Goal: Task Accomplishment & Management: Use online tool/utility

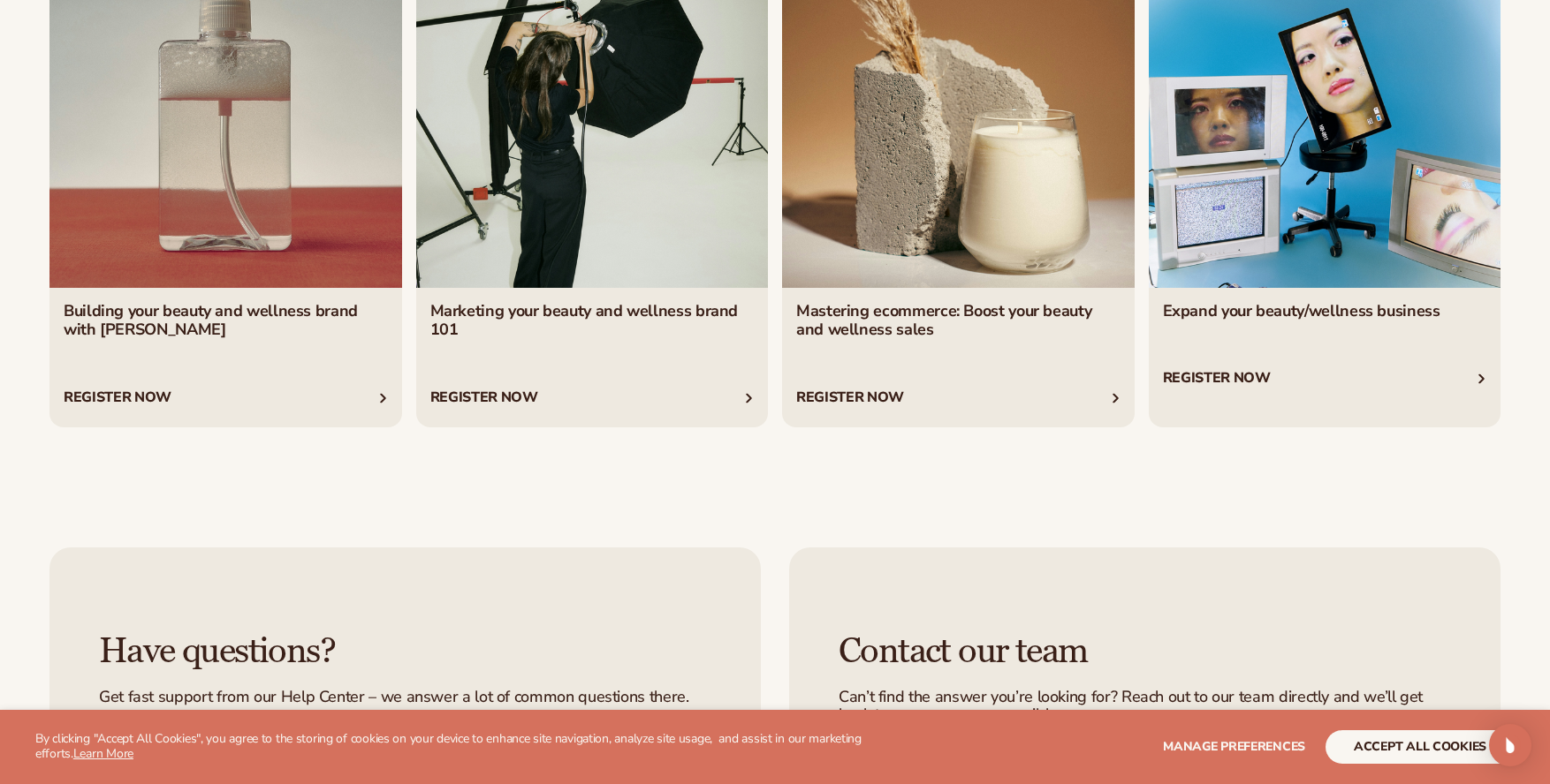
scroll to position [3603, 0]
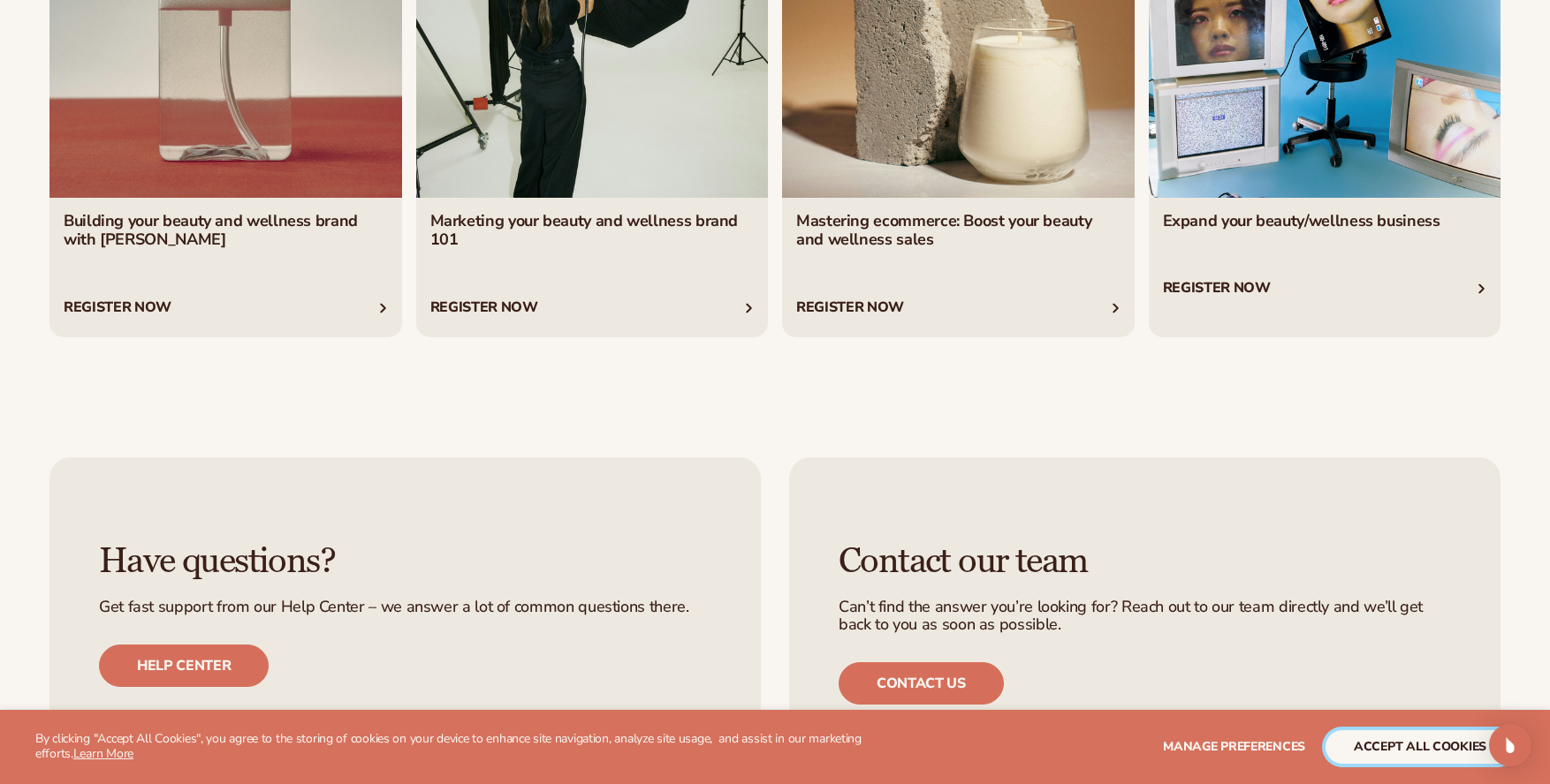
click at [1394, 749] on button "accept all cookies" at bounding box center [1420, 747] width 189 height 34
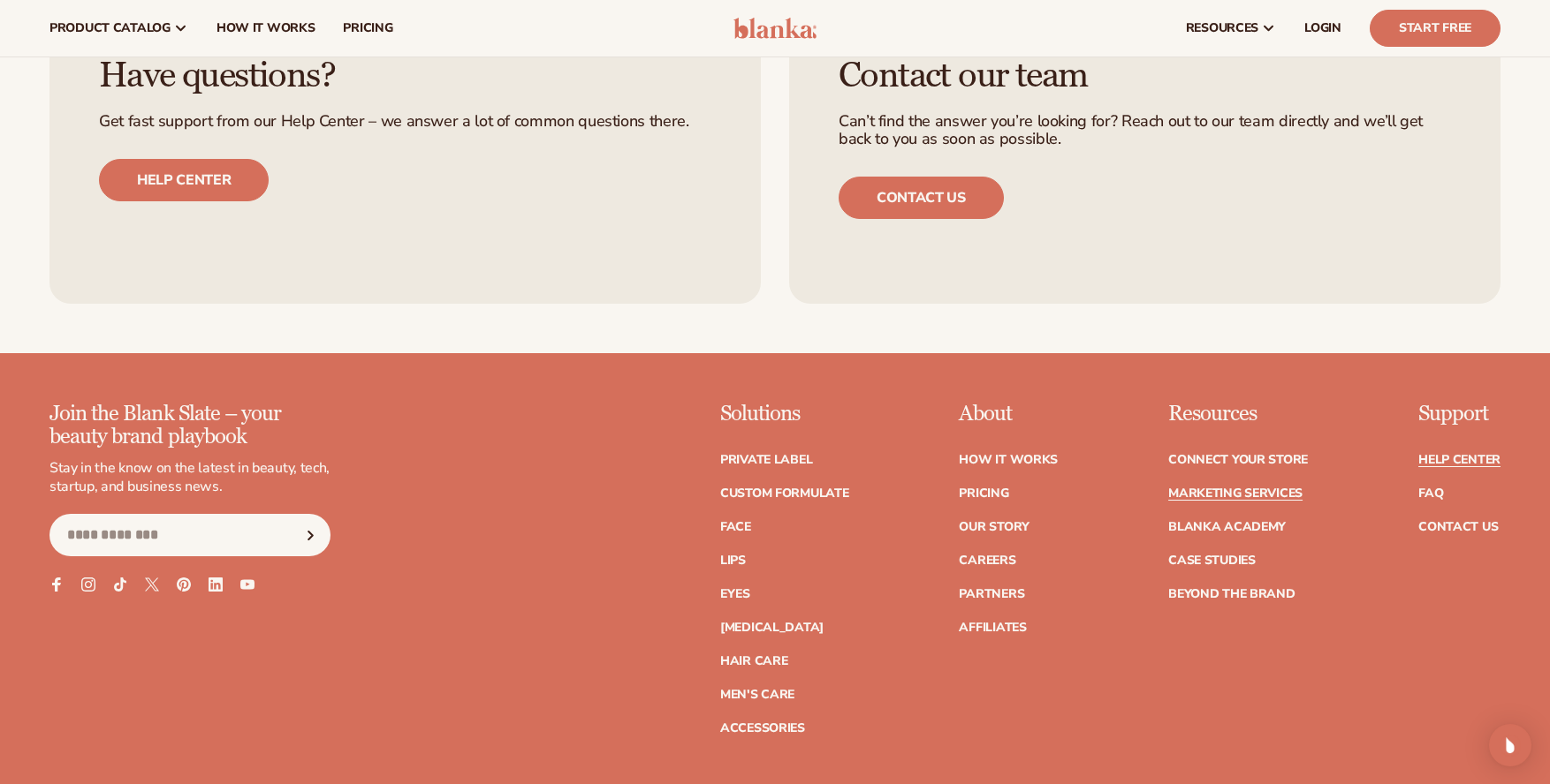
scroll to position [4053, 0]
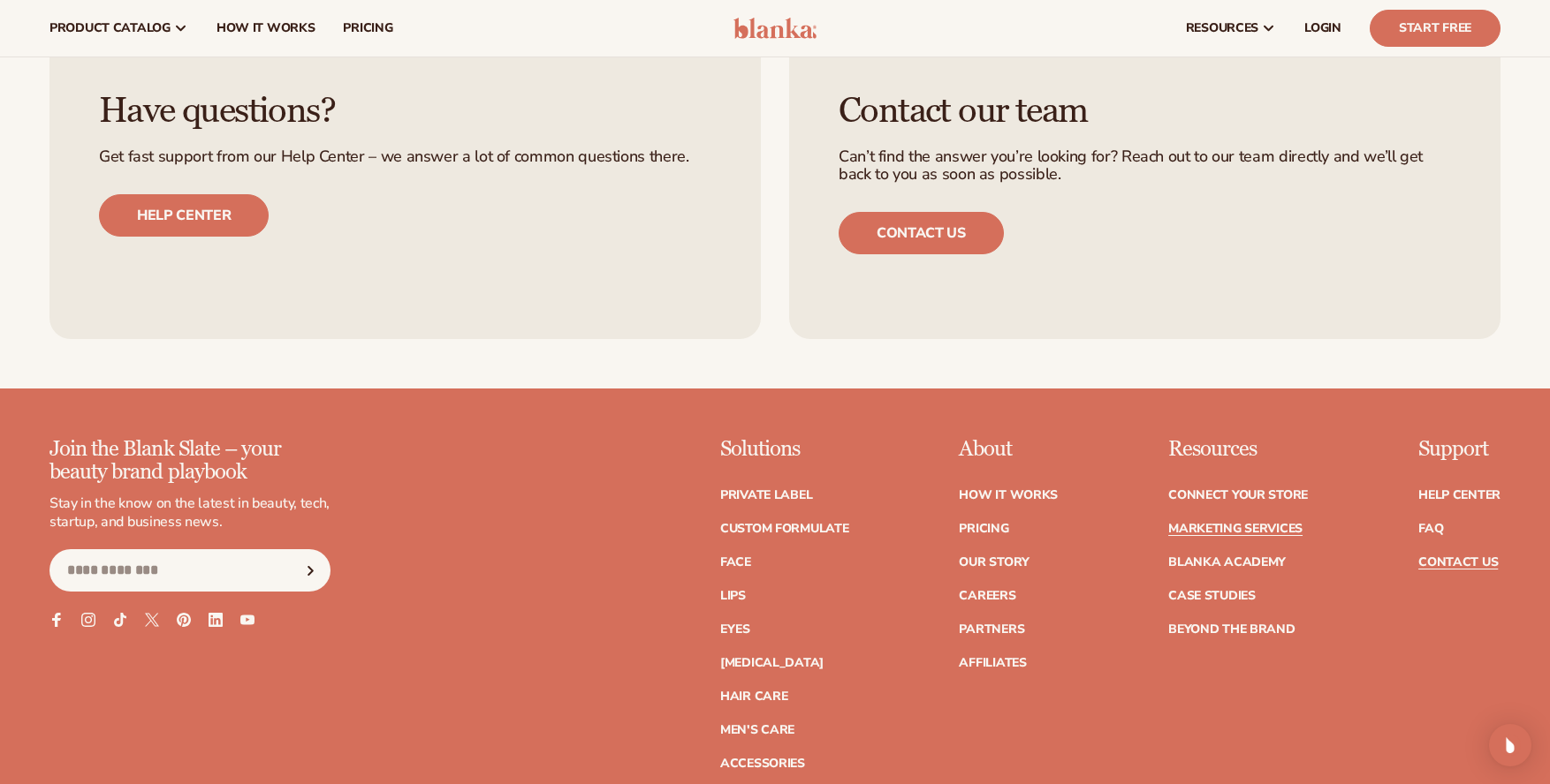
click at [1451, 565] on link "Contact Us" at bounding box center [1458, 563] width 80 height 12
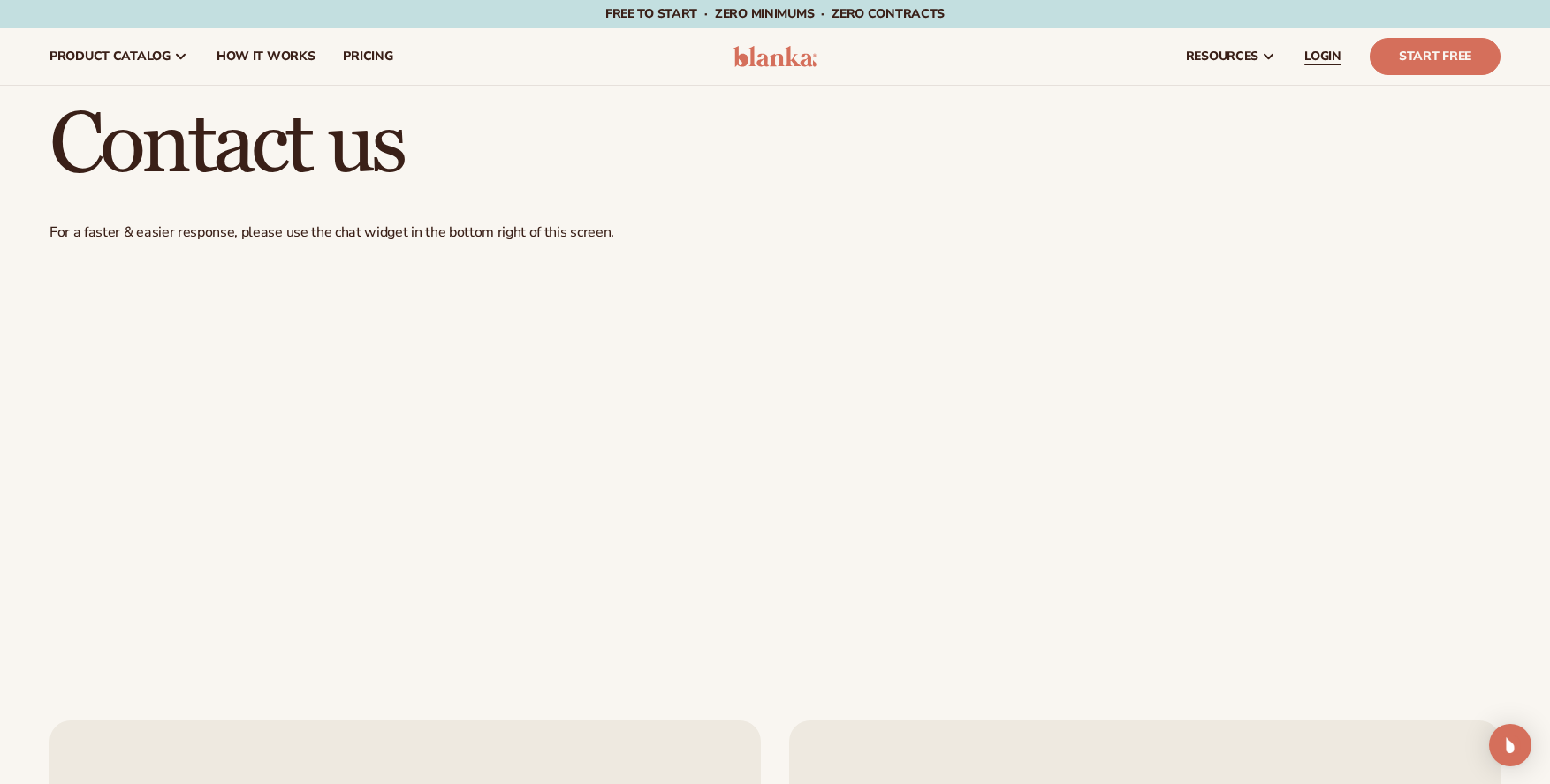
click at [1327, 59] on span "LOGIN" at bounding box center [1323, 57] width 37 height 14
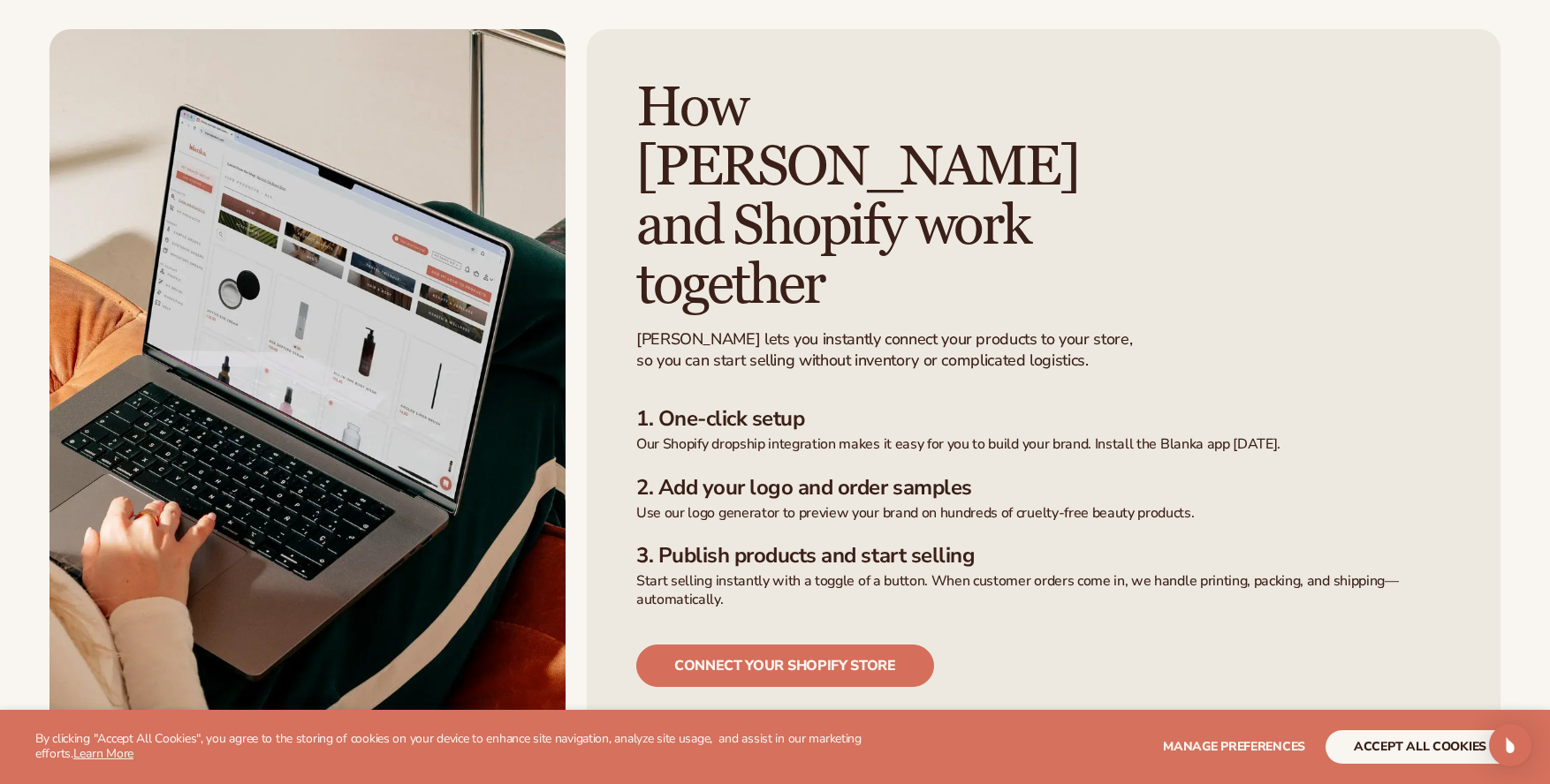
scroll to position [541, 0]
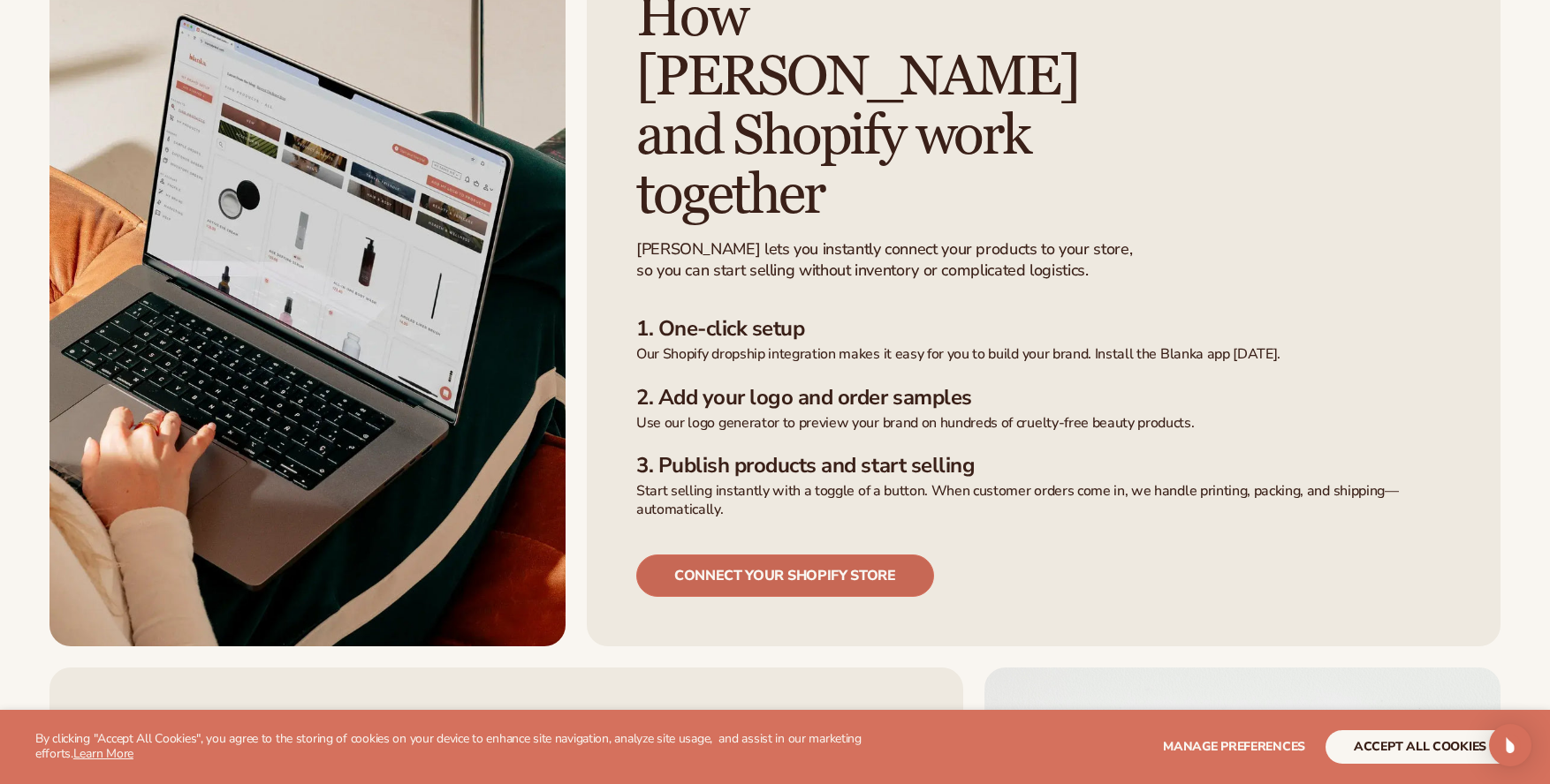
click at [834, 555] on link "Connect your shopify store" at bounding box center [784, 576] width 298 height 43
